Goal: Information Seeking & Learning: Find specific fact

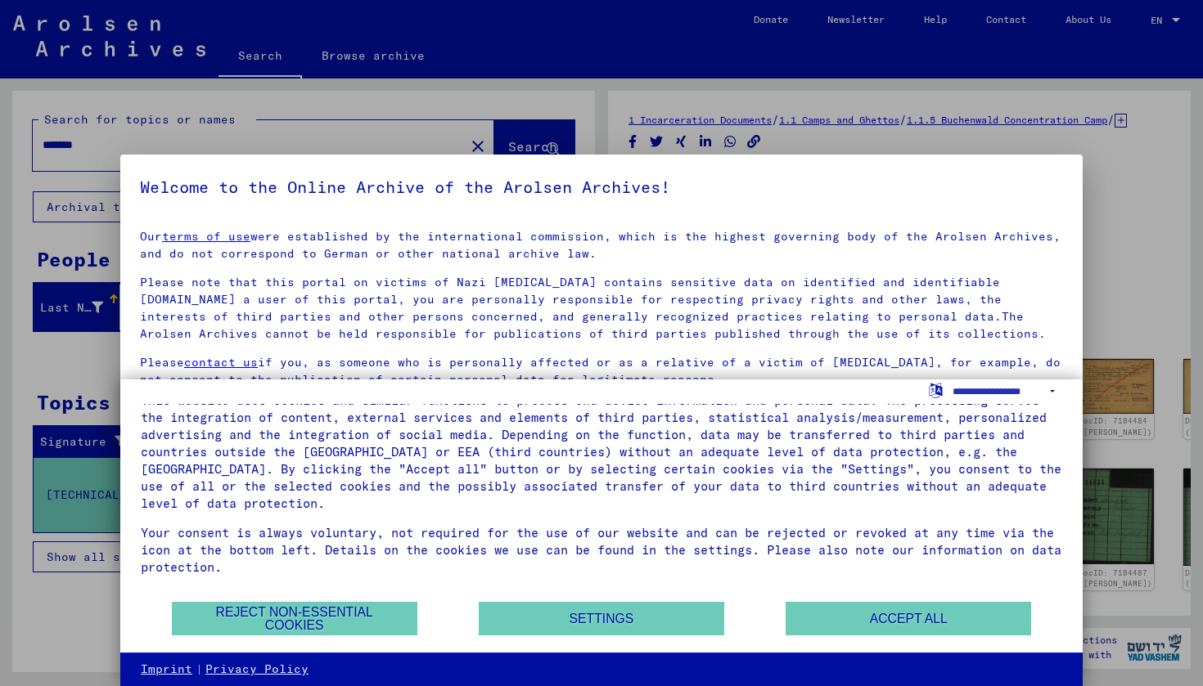
scroll to position [39, 0]
click at [876, 614] on button "Accept all" at bounding box center [907, 619] width 245 height 34
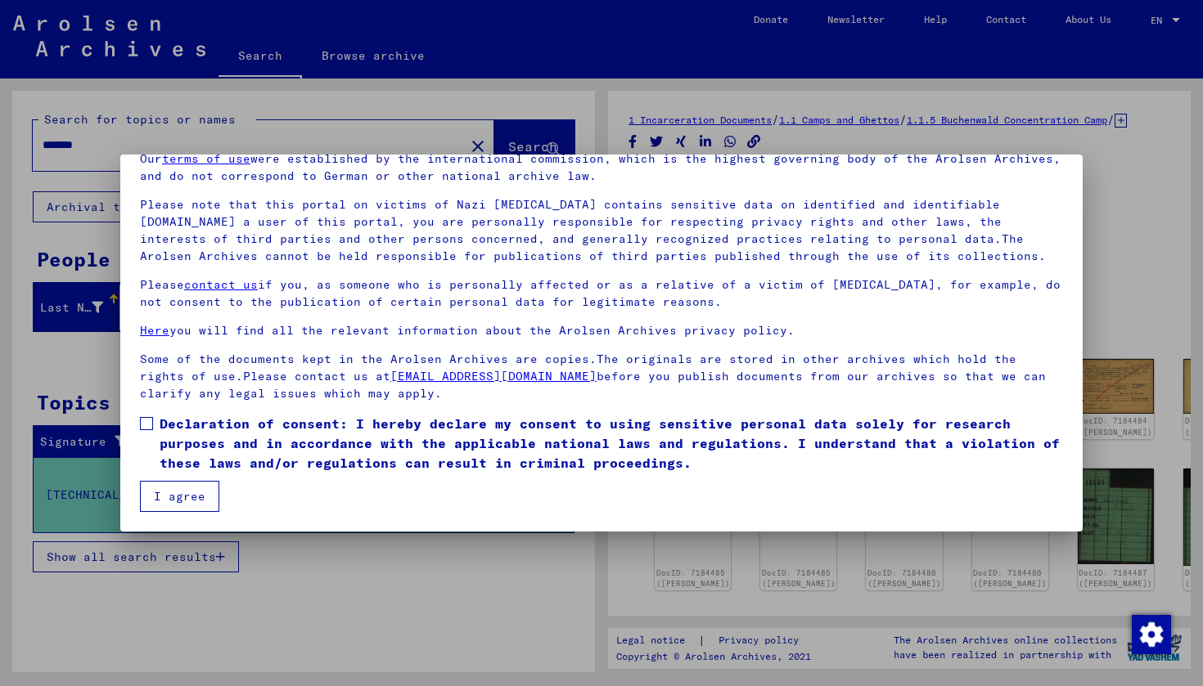
scroll to position [78, 0]
click at [146, 415] on label "Declaration of consent: I hereby declare my consent to using sensitive personal…" at bounding box center [601, 443] width 923 height 59
click at [177, 498] on button "I agree" at bounding box center [179, 496] width 79 height 31
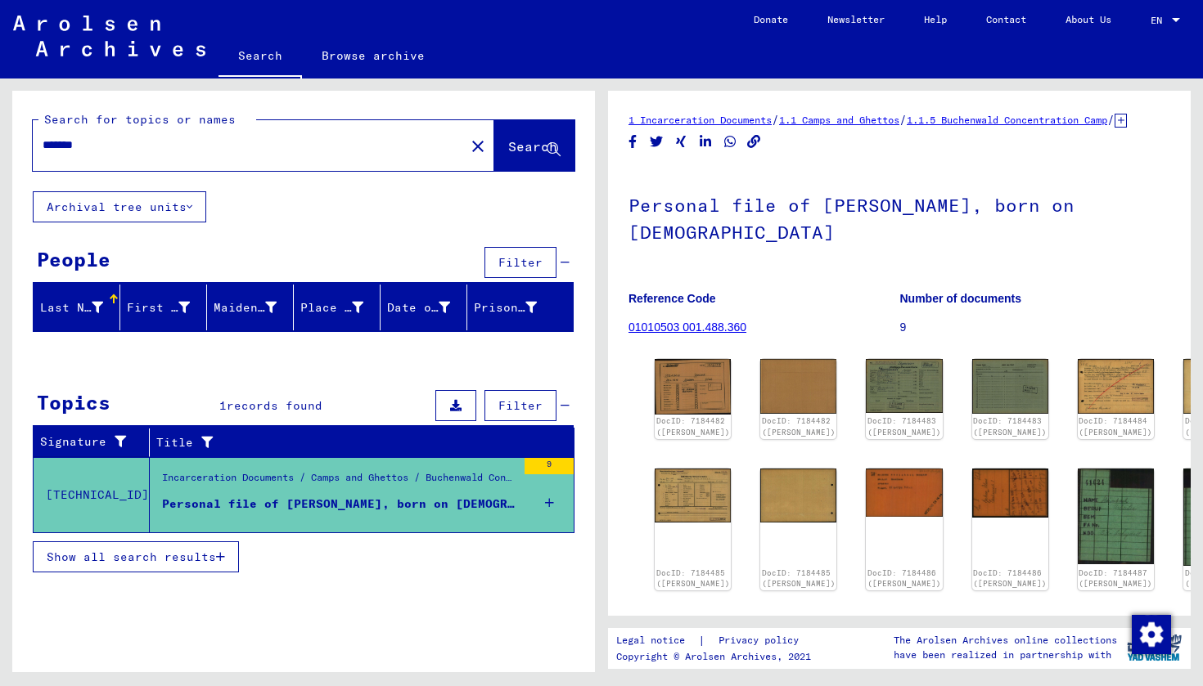
click at [120, 151] on input "*******" at bounding box center [249, 145] width 412 height 17
type input "**********"
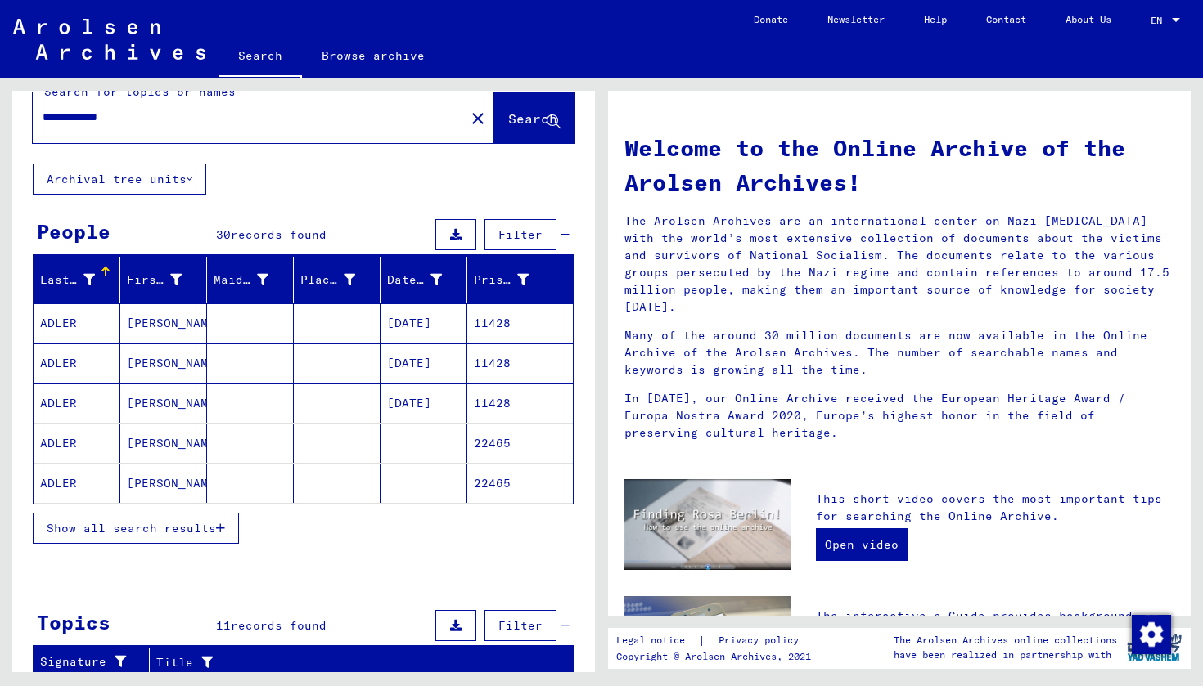
scroll to position [36, 0]
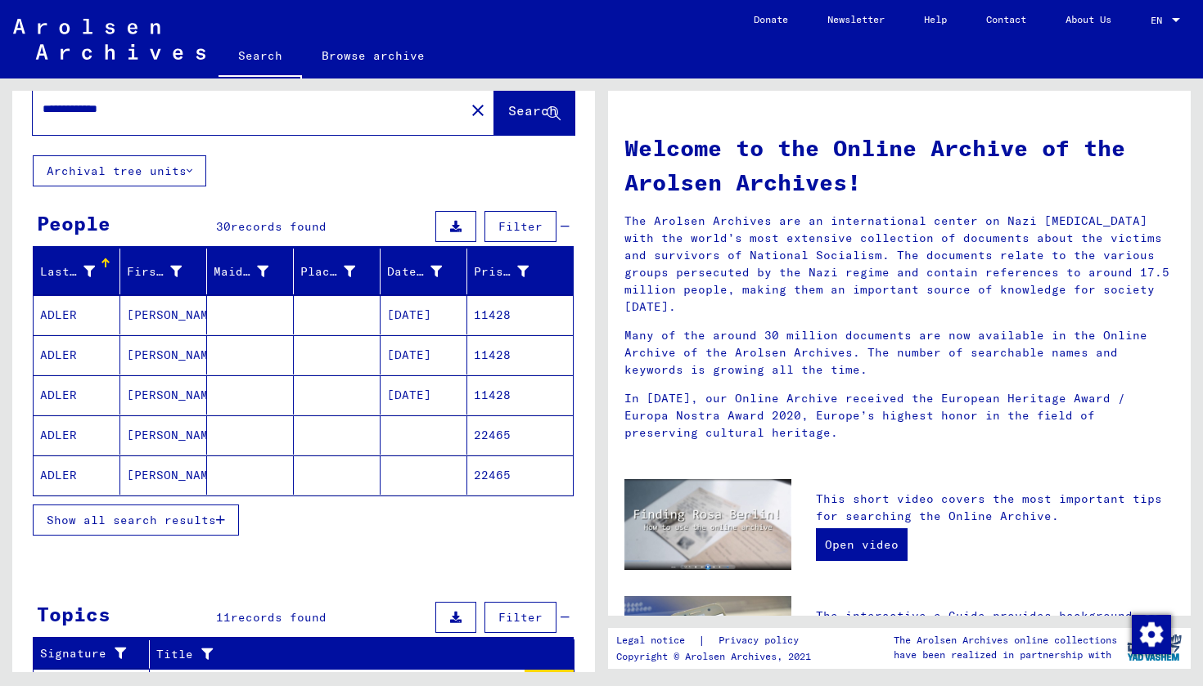
click at [88, 313] on mat-cell "ADLER" at bounding box center [77, 314] width 87 height 39
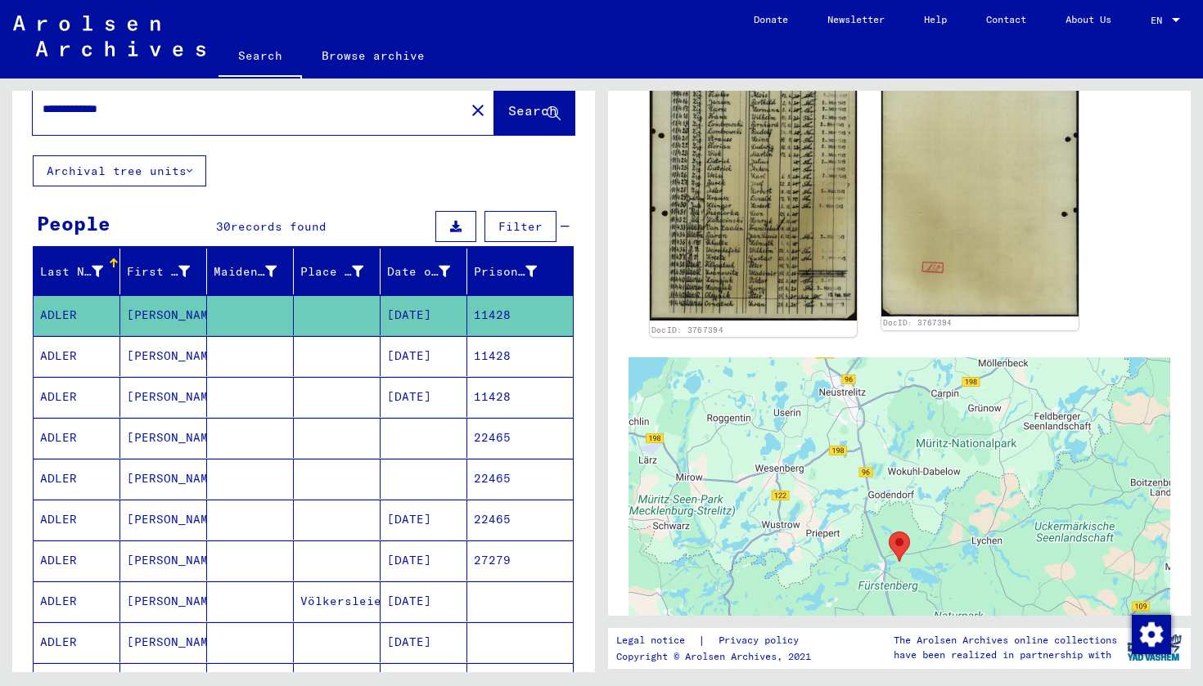
scroll to position [528, 0]
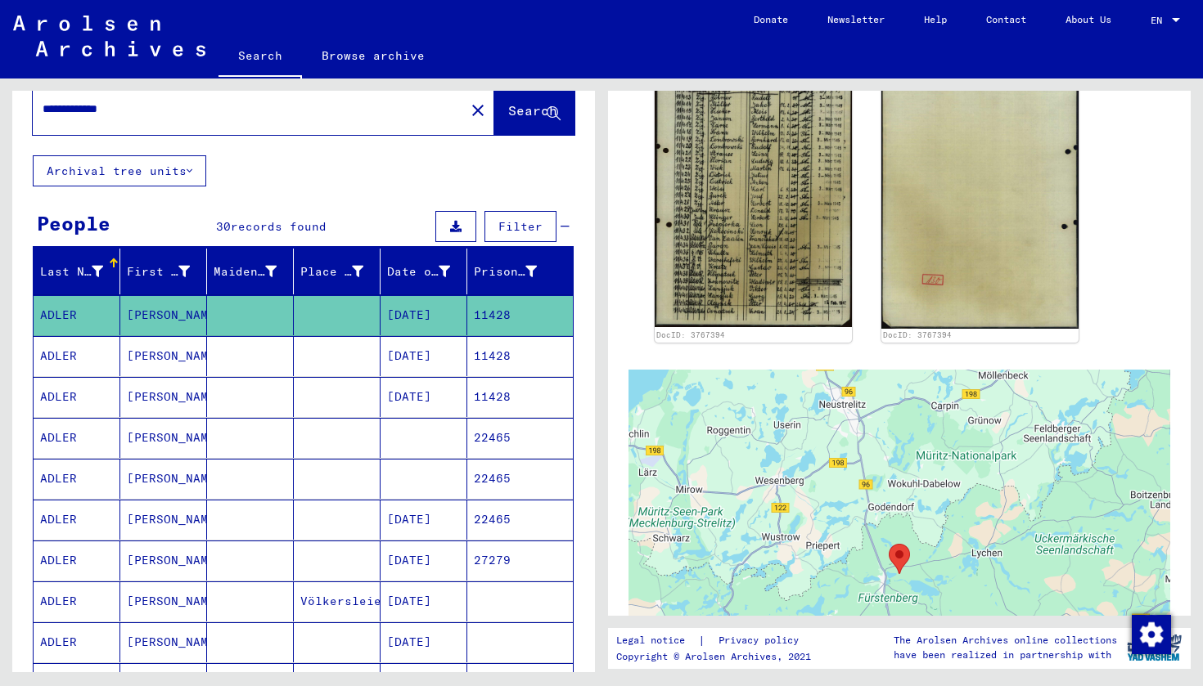
click at [83, 359] on mat-cell "ADLER" at bounding box center [77, 356] width 87 height 40
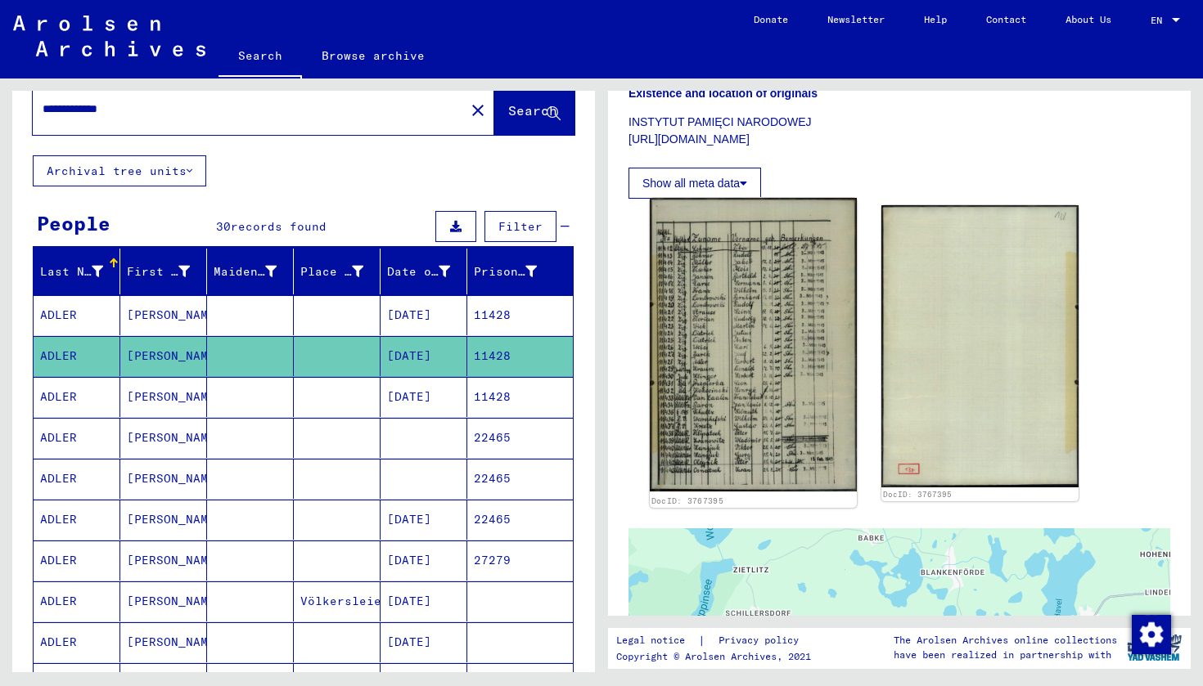
scroll to position [279, 0]
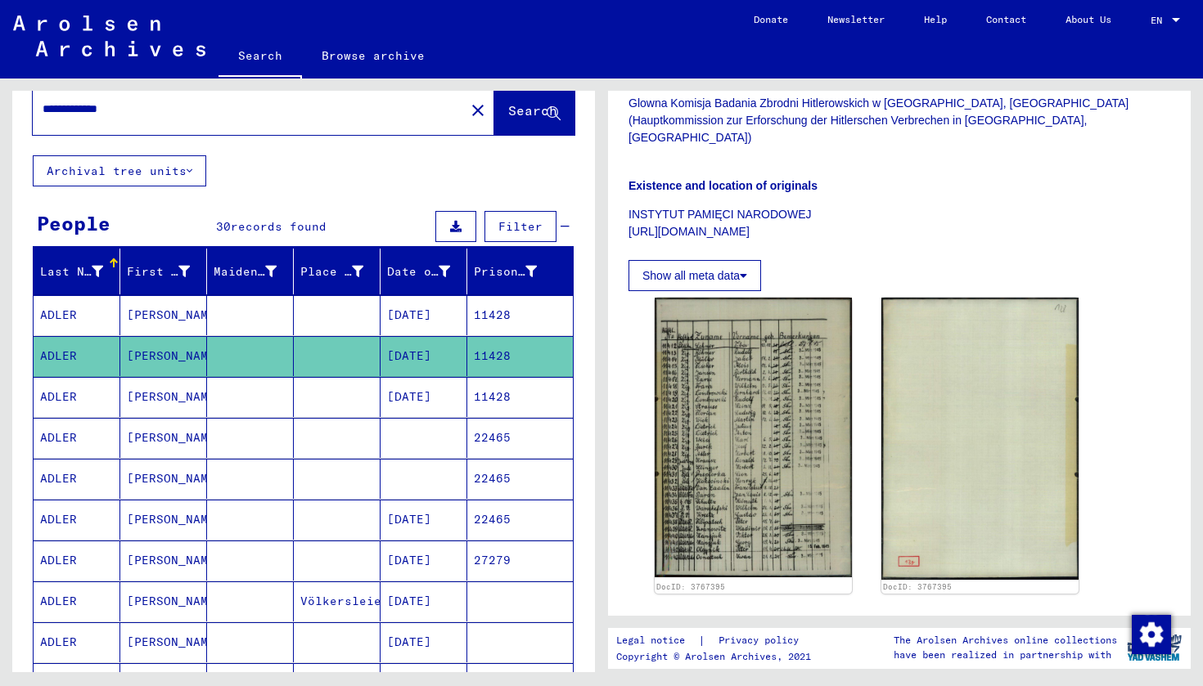
click at [71, 395] on mat-cell "ADLER" at bounding box center [77, 397] width 87 height 40
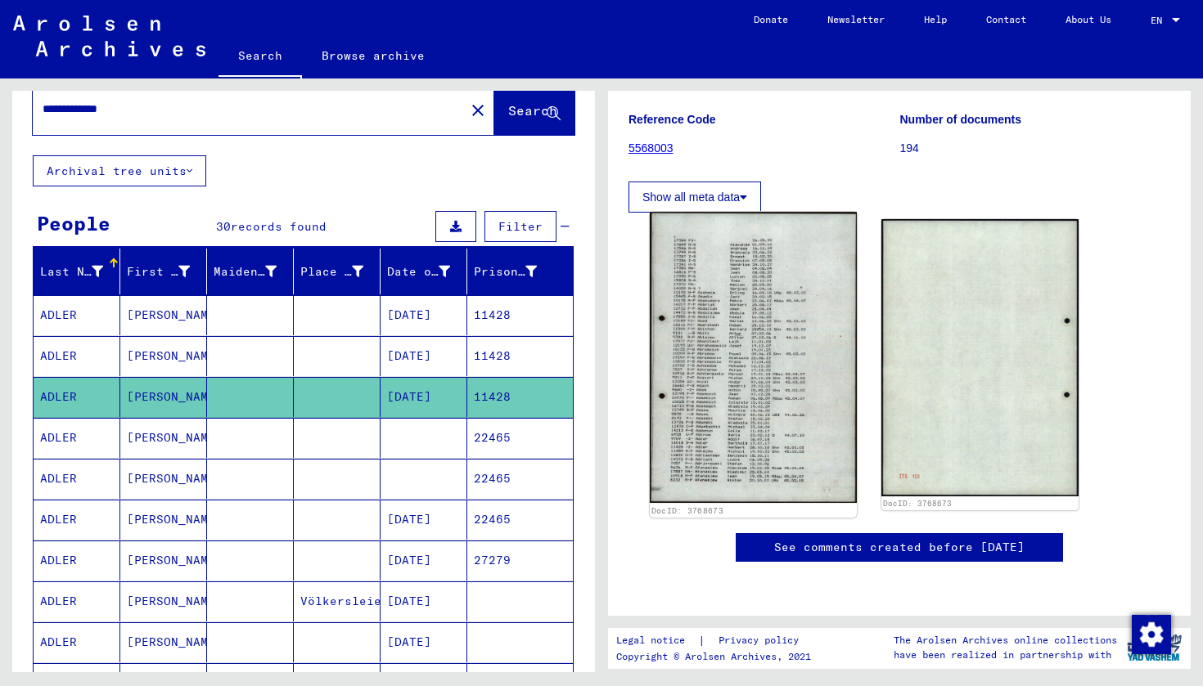
scroll to position [155, 0]
click at [769, 267] on img at bounding box center [753, 357] width 207 height 291
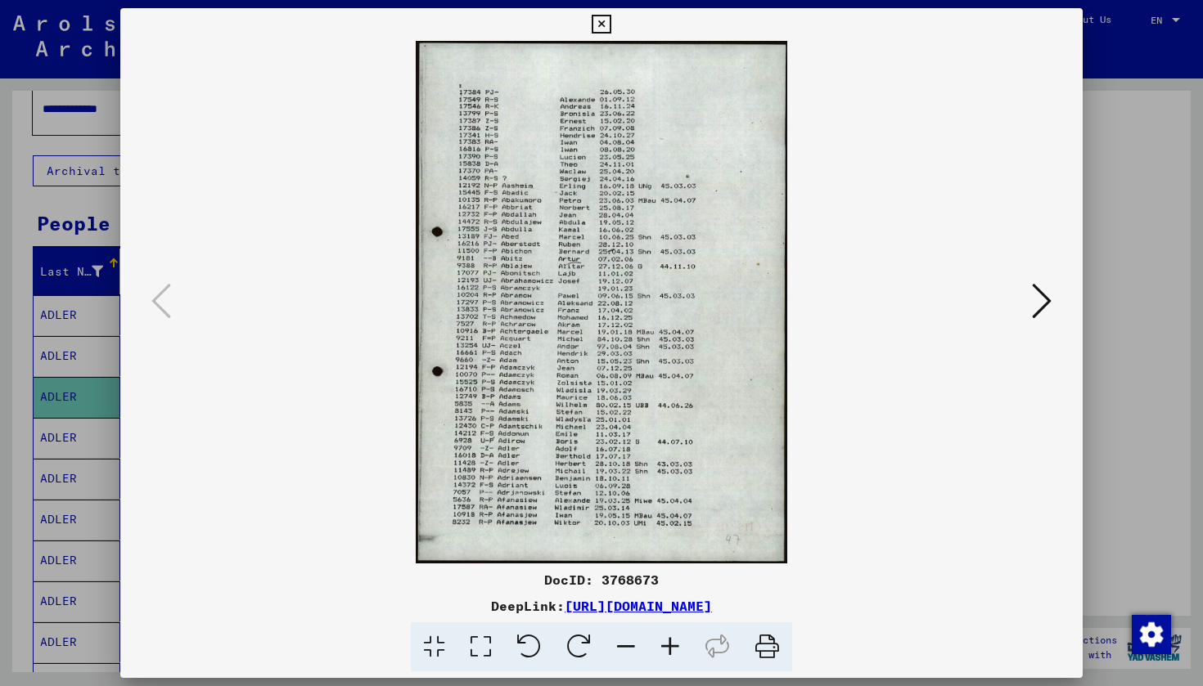
click at [1052, 308] on button at bounding box center [1041, 302] width 29 height 47
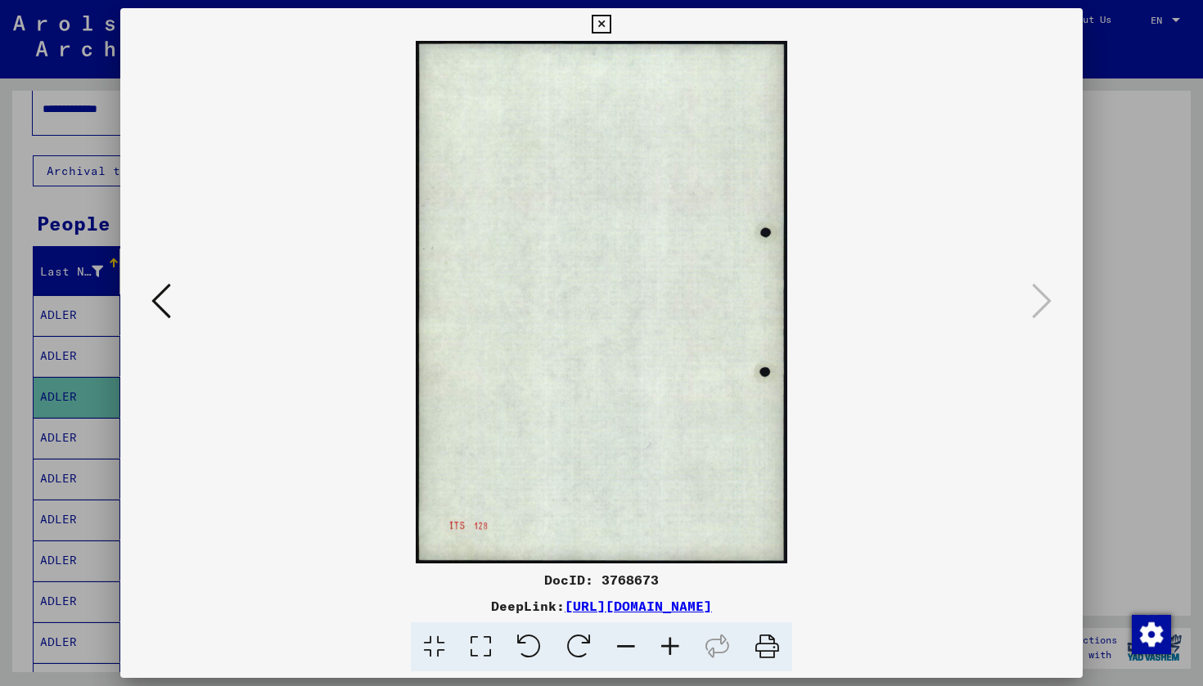
click at [610, 26] on icon at bounding box center [600, 25] width 19 height 20
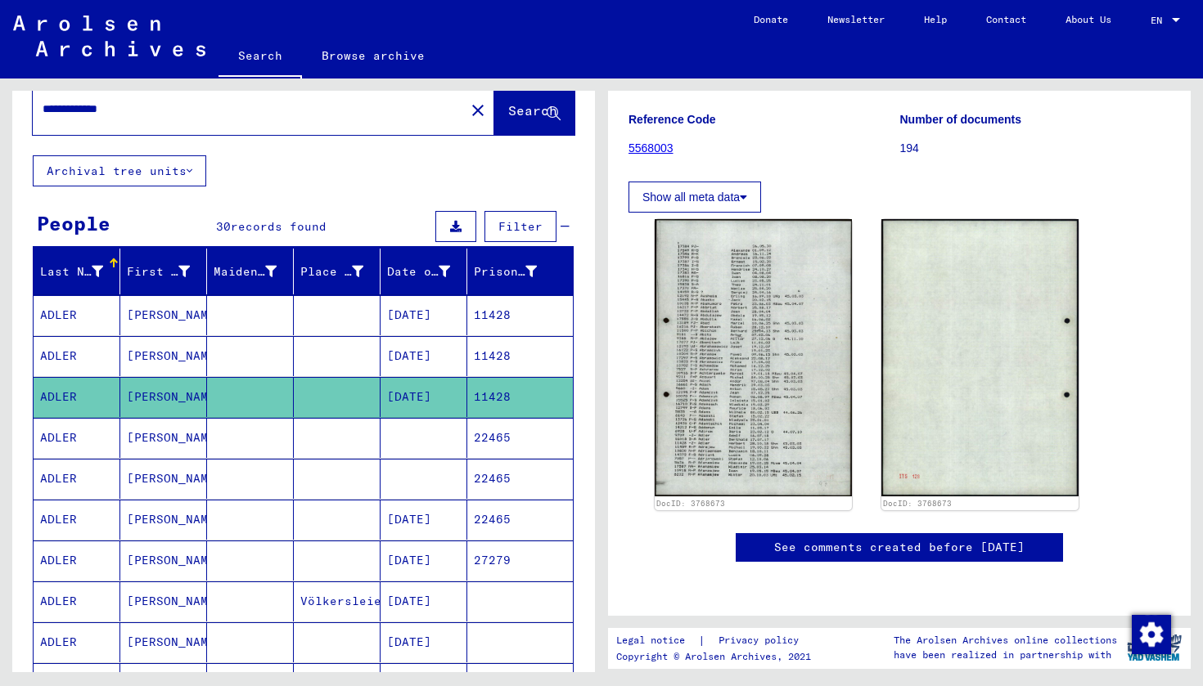
click at [73, 318] on mat-cell "ADLER" at bounding box center [77, 315] width 87 height 40
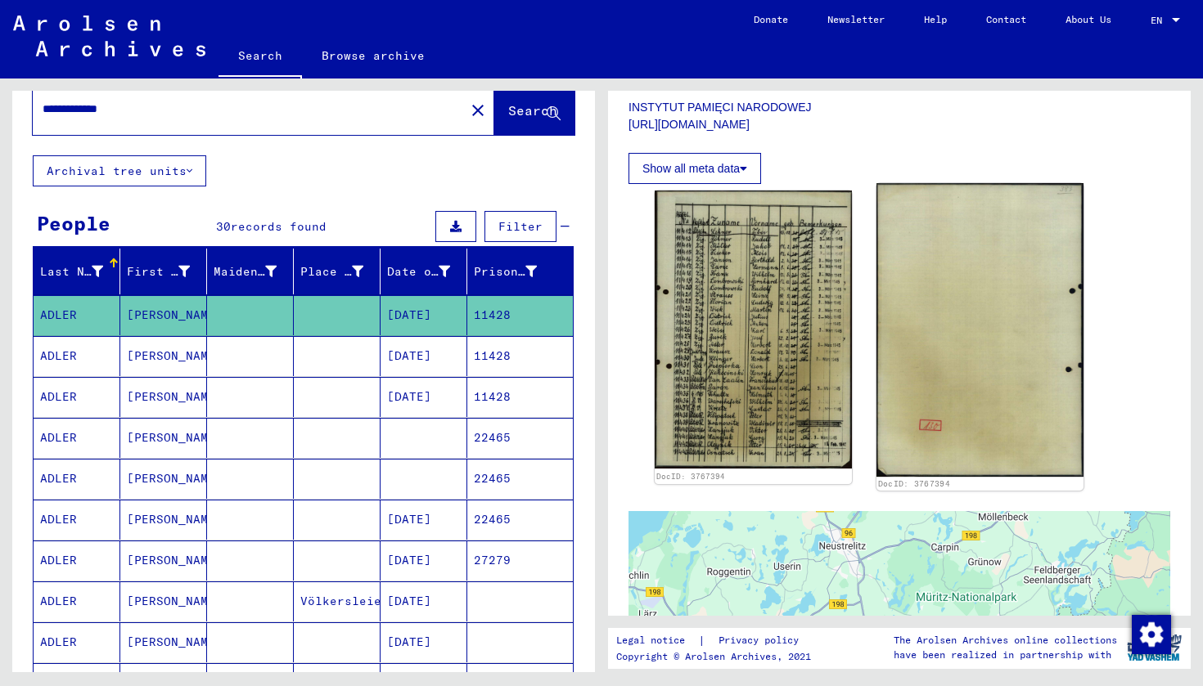
scroll to position [391, 0]
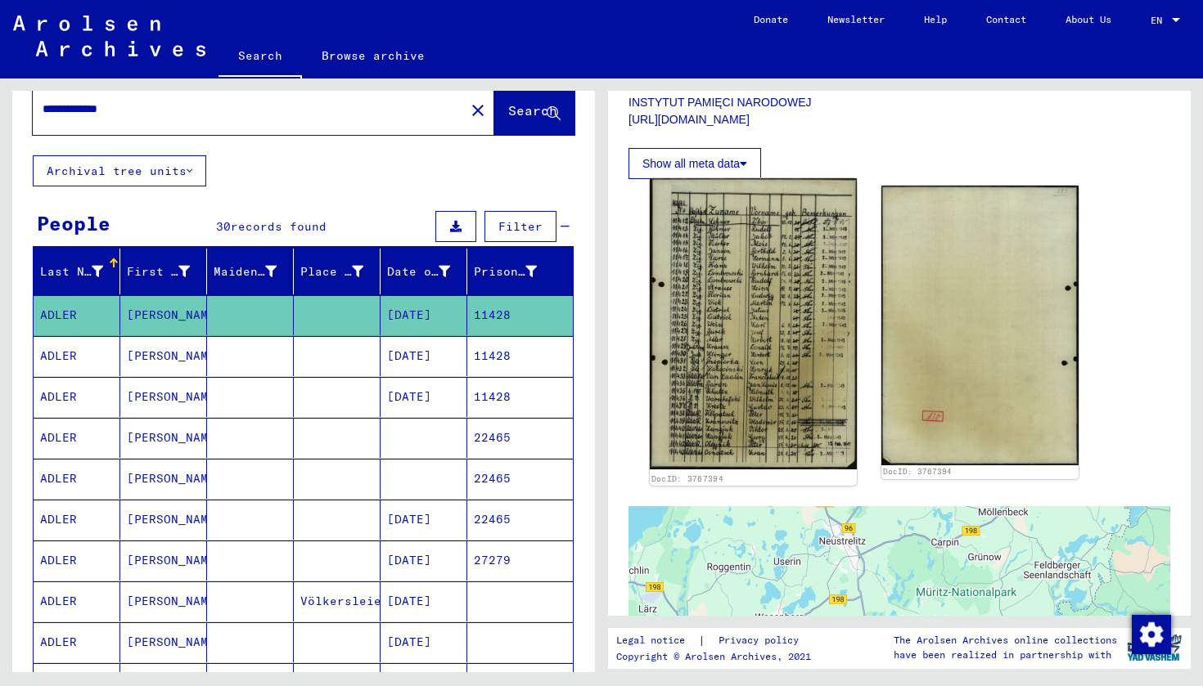
click at [806, 333] on img at bounding box center [753, 323] width 207 height 291
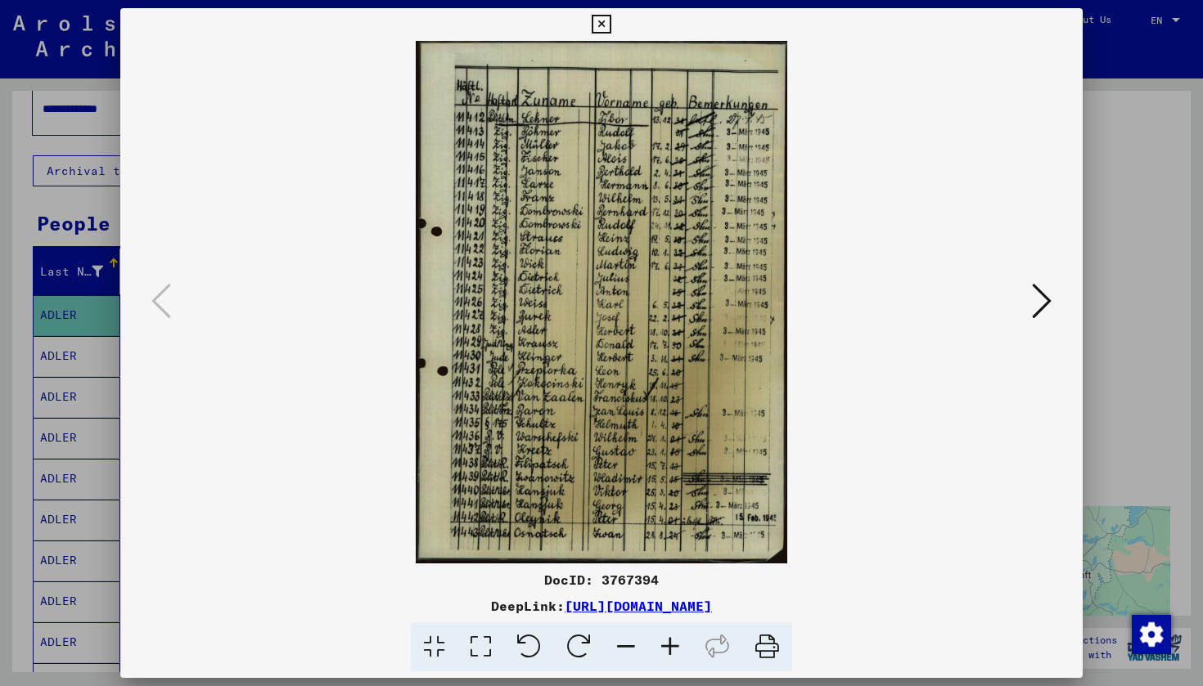
click at [1036, 298] on icon at bounding box center [1042, 300] width 20 height 39
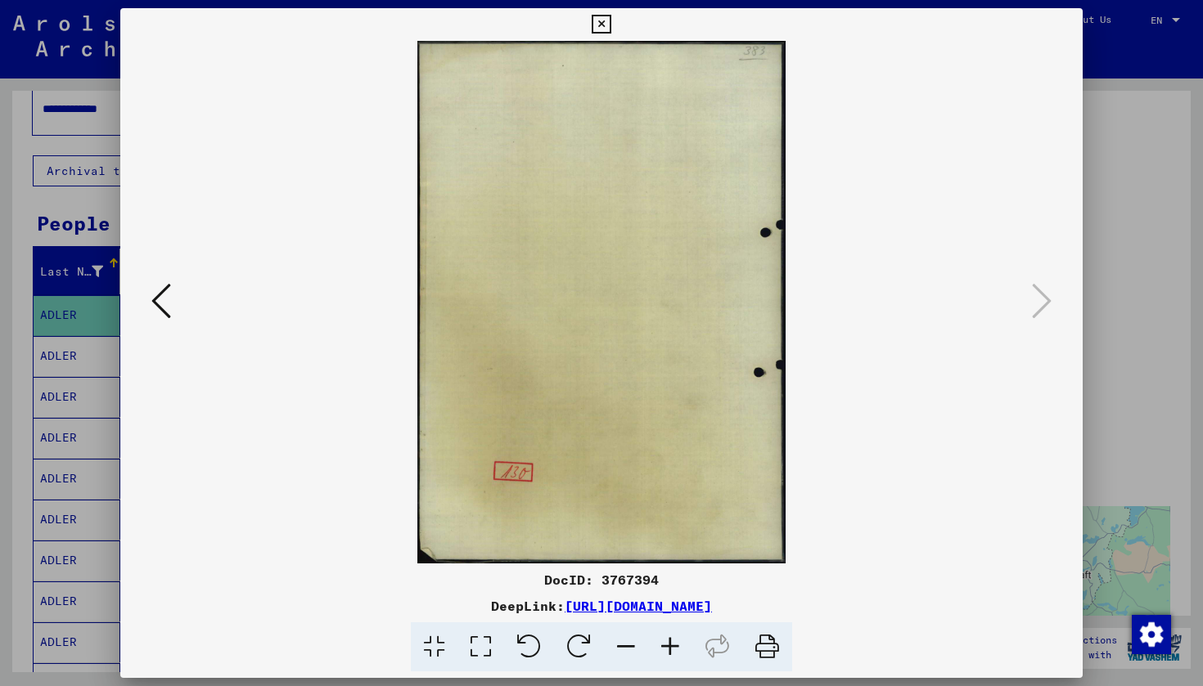
click at [161, 293] on icon at bounding box center [161, 300] width 20 height 39
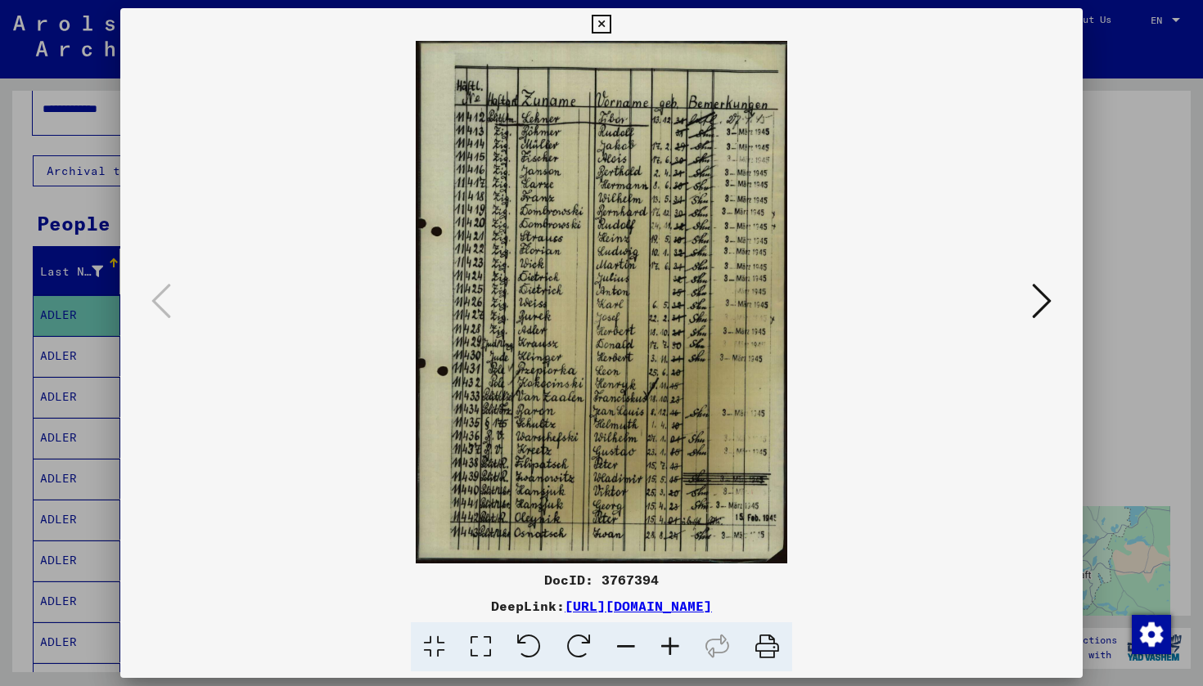
click at [610, 23] on icon at bounding box center [600, 25] width 19 height 20
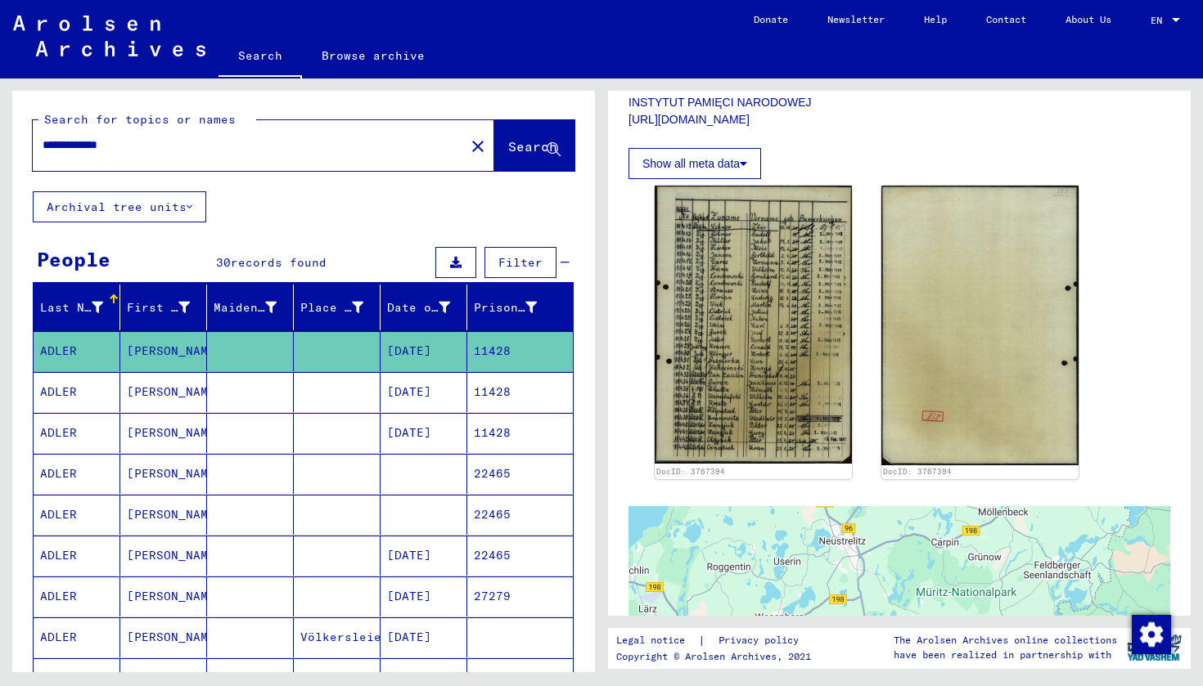
scroll to position [0, 0]
click at [468, 146] on mat-icon "close" at bounding box center [478, 147] width 20 height 20
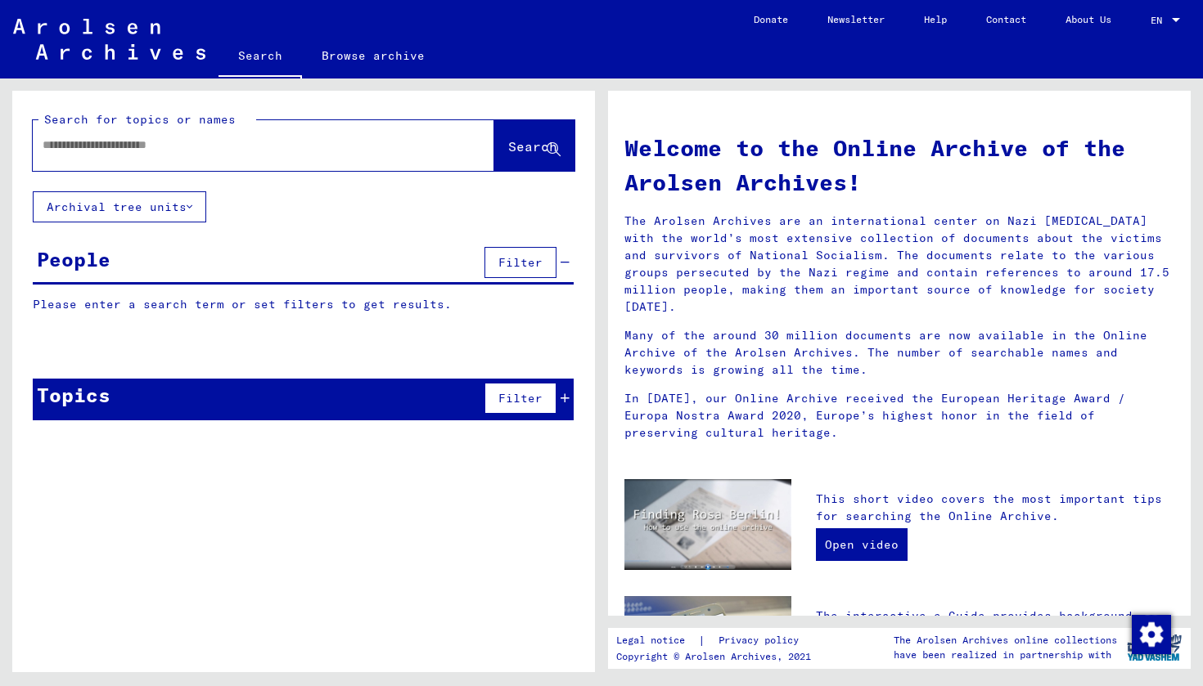
click at [245, 145] on input "text" at bounding box center [244, 145] width 403 height 17
paste input "*"
click at [245, 145] on input "text" at bounding box center [244, 145] width 403 height 17
type input "**********"
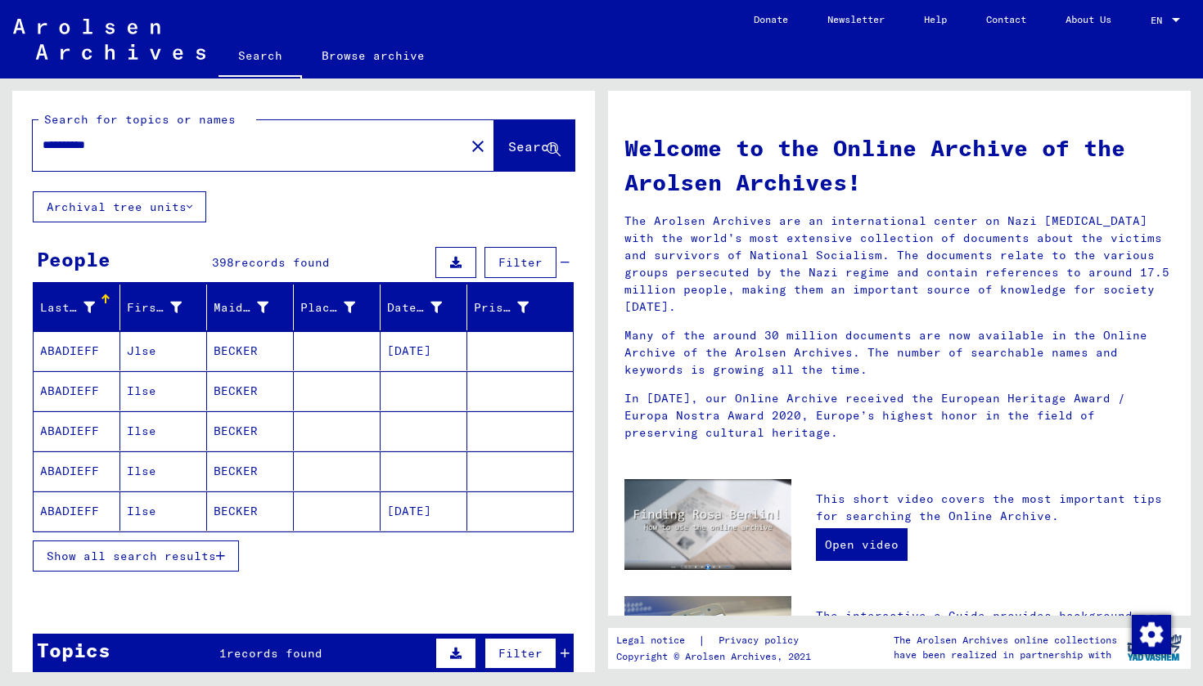
click at [468, 154] on mat-icon "close" at bounding box center [478, 147] width 20 height 20
